Goal: Task Accomplishment & Management: Manage account settings

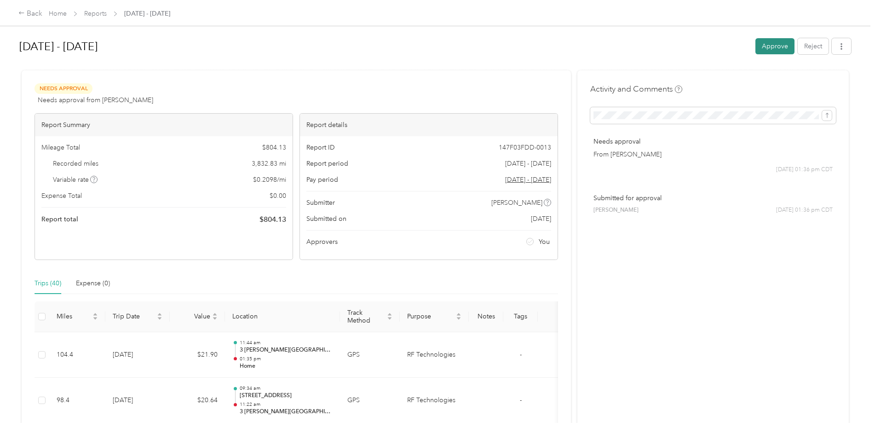
click at [767, 46] on button "Approve" at bounding box center [775, 46] width 39 height 16
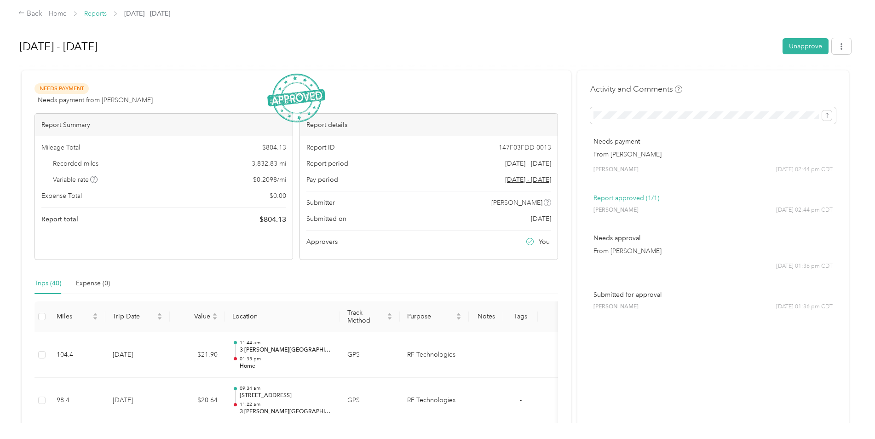
click at [99, 13] on link "Reports" at bounding box center [95, 14] width 23 height 8
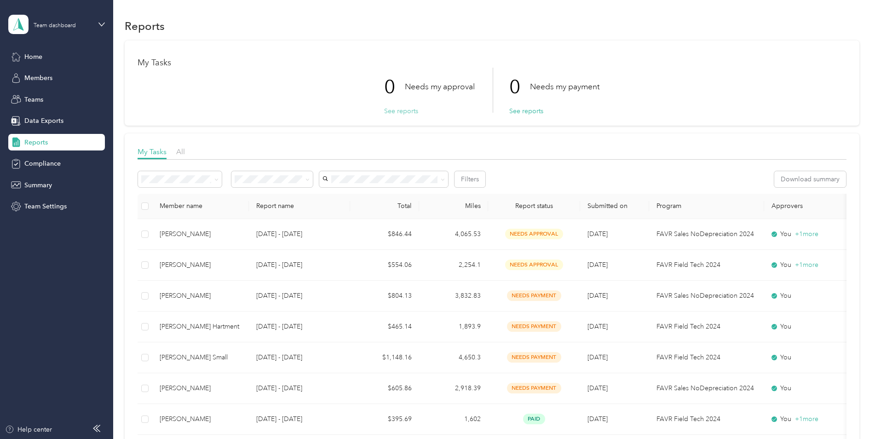
click at [397, 107] on button "See reports" at bounding box center [401, 111] width 34 height 10
